Goal: Information Seeking & Learning: Learn about a topic

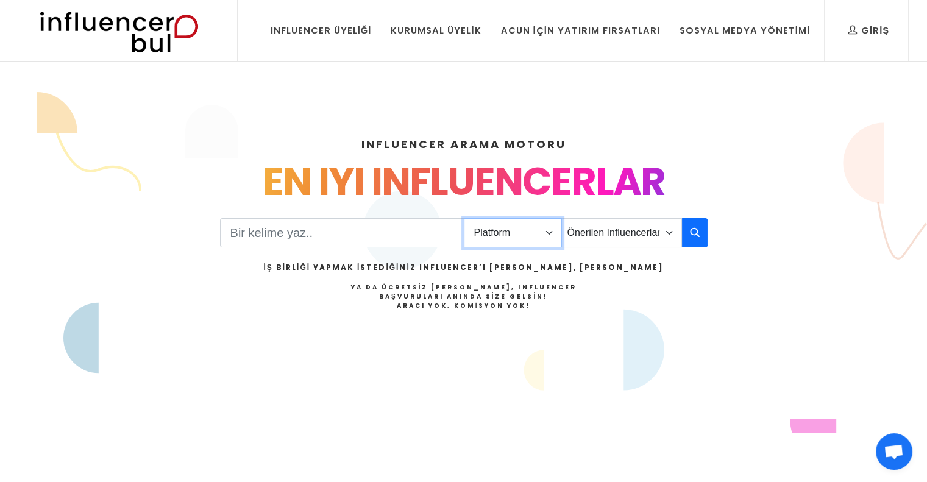
click at [535, 235] on select "Platform Instagram Facebook Youtube Tiktok Twitter Twitch" at bounding box center [513, 232] width 98 height 29
select select "1"
click at [464, 218] on select "Platform Instagram Facebook Youtube Tiktok Twitter Twitch" at bounding box center [513, 232] width 98 height 29
click at [620, 233] on select "Önerilen Influencerlar Aile & Çocuk & Ebeveyn Alışveriş & Giyim & Aksesuar Arab…" at bounding box center [622, 232] width 121 height 29
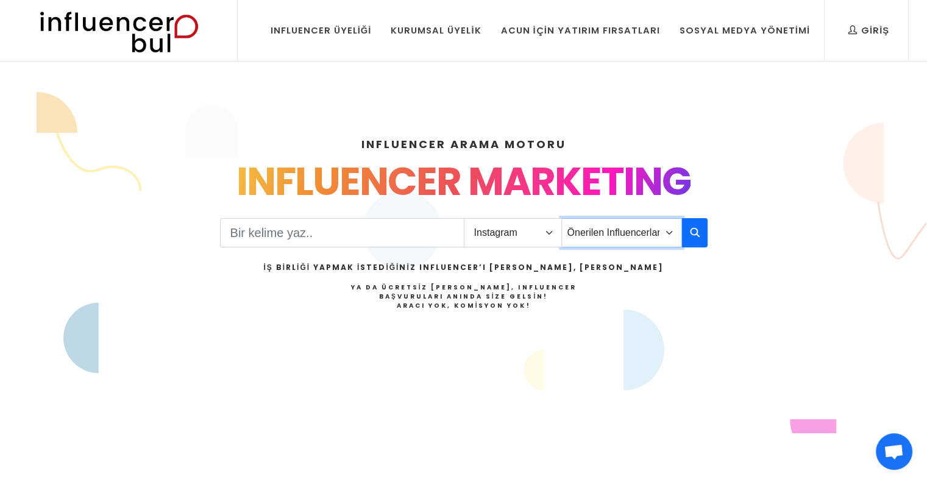
select select "9"
click at [562, 218] on select "Önerilen Influencerlar Aile & Çocuk & Ebeveyn Alışveriş & Giyim & Aksesuar Arab…" at bounding box center [622, 232] width 121 height 29
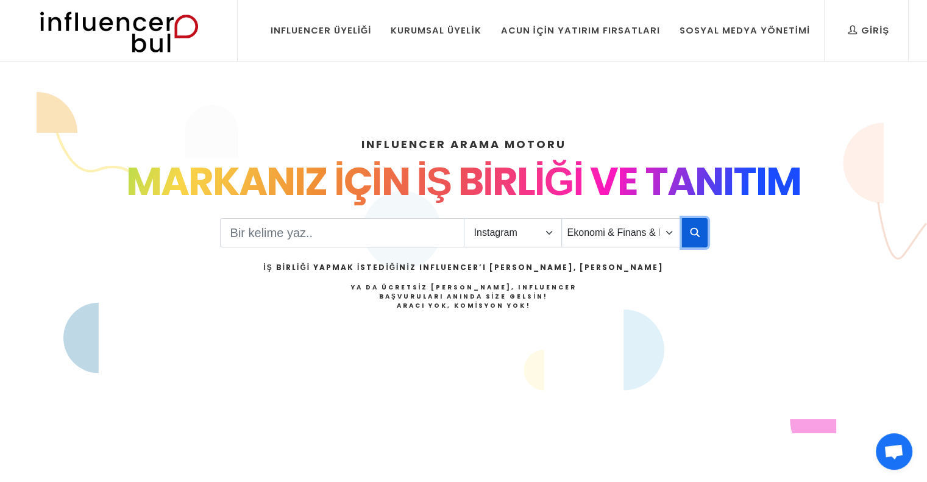
click at [690, 229] on icon "button" at bounding box center [695, 232] width 10 height 15
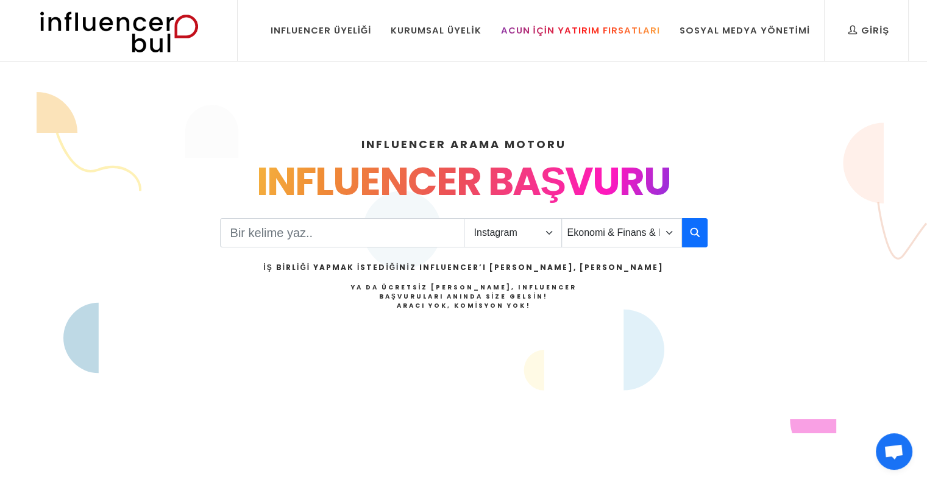
click at [559, 30] on div "Acun İçin Yatırım Fırsatları" at bounding box center [580, 30] width 159 height 13
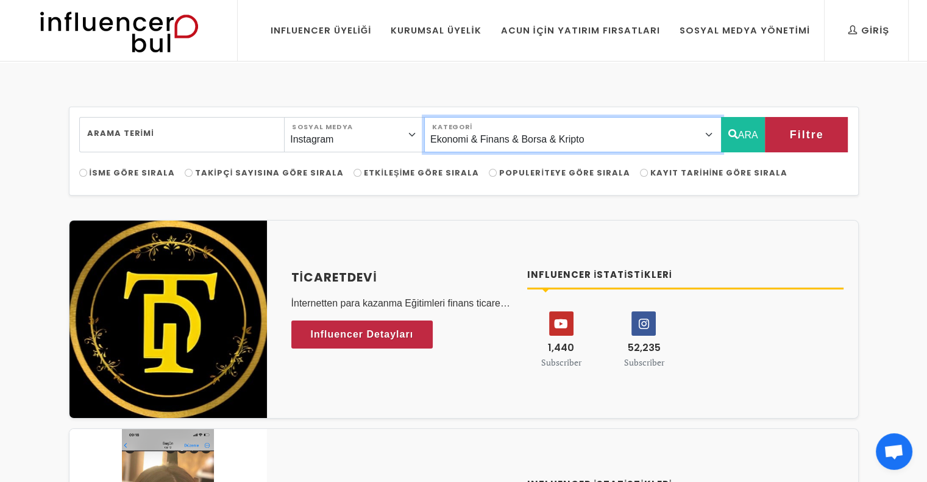
click at [665, 133] on select "Önerilen Influencerlar Aile & Çocuk & Ebeveyn Alışveriş & Giyim & Aksesuar Arab…" at bounding box center [573, 134] width 298 height 35
select select "2"
click at [452, 117] on select "Önerilen Influencerlar Aile & Çocuk & Ebeveyn Alışveriş & Giyim & Aksesuar Arab…" at bounding box center [573, 134] width 298 height 35
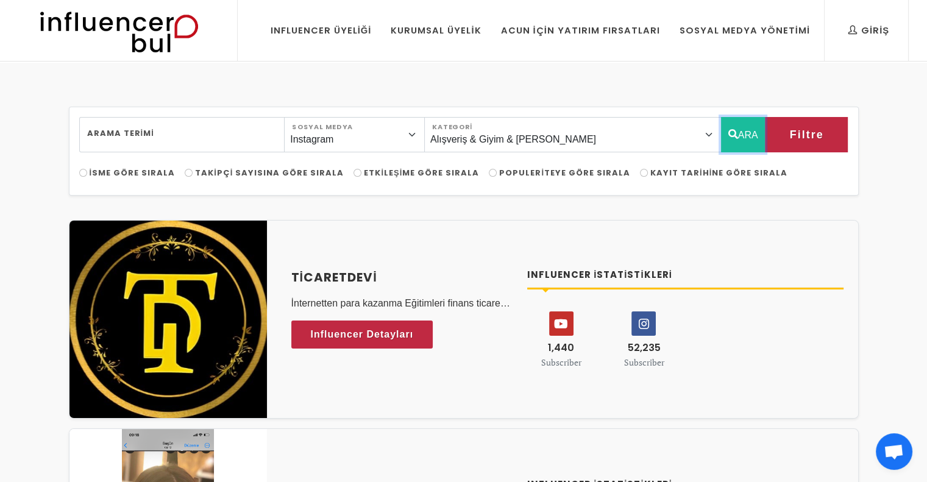
click at [740, 140] on button "ARA" at bounding box center [743, 134] width 45 height 35
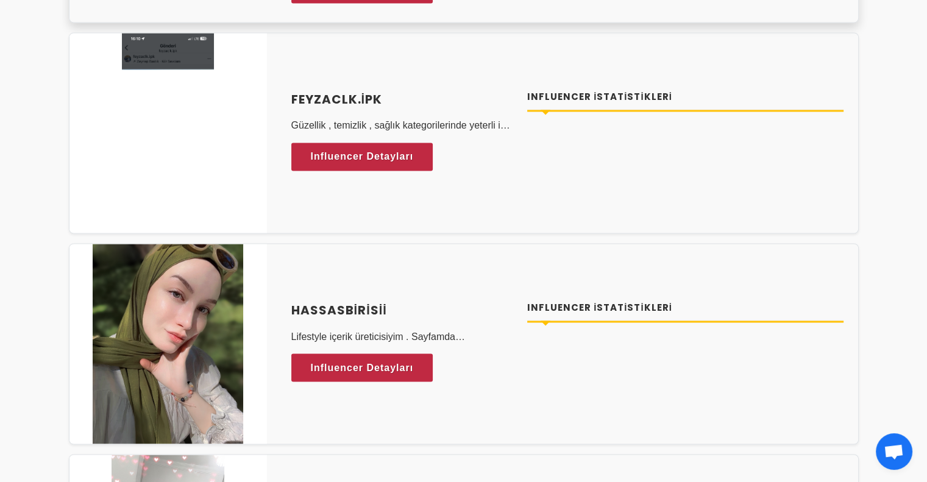
scroll to position [2073, 0]
